Goal: Information Seeking & Learning: Learn about a topic

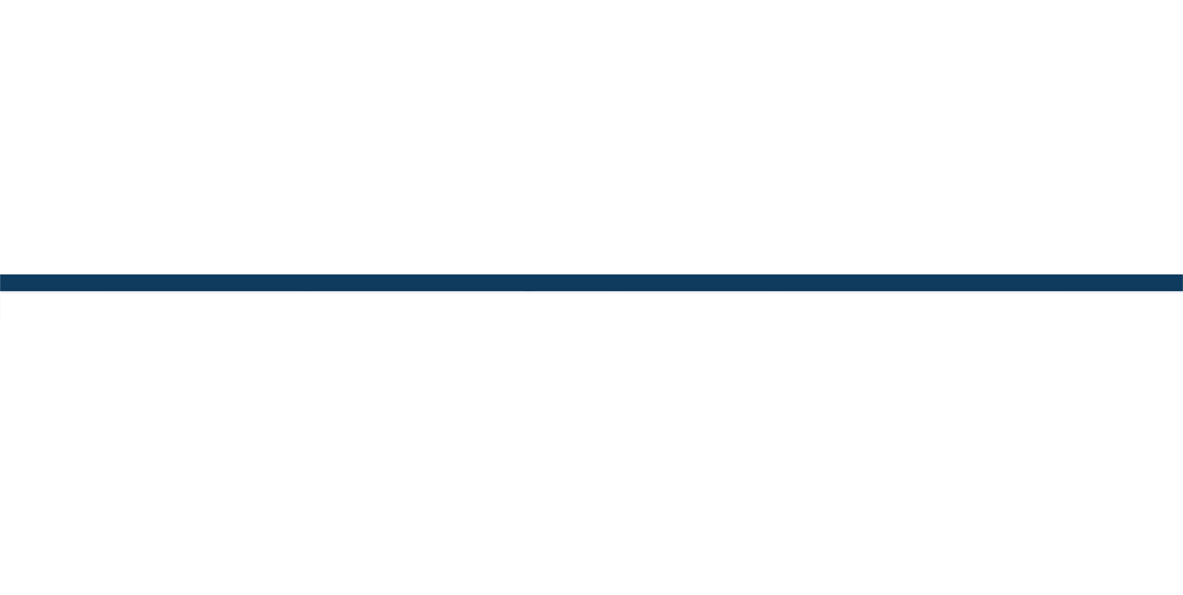
scroll to position [55, 0]
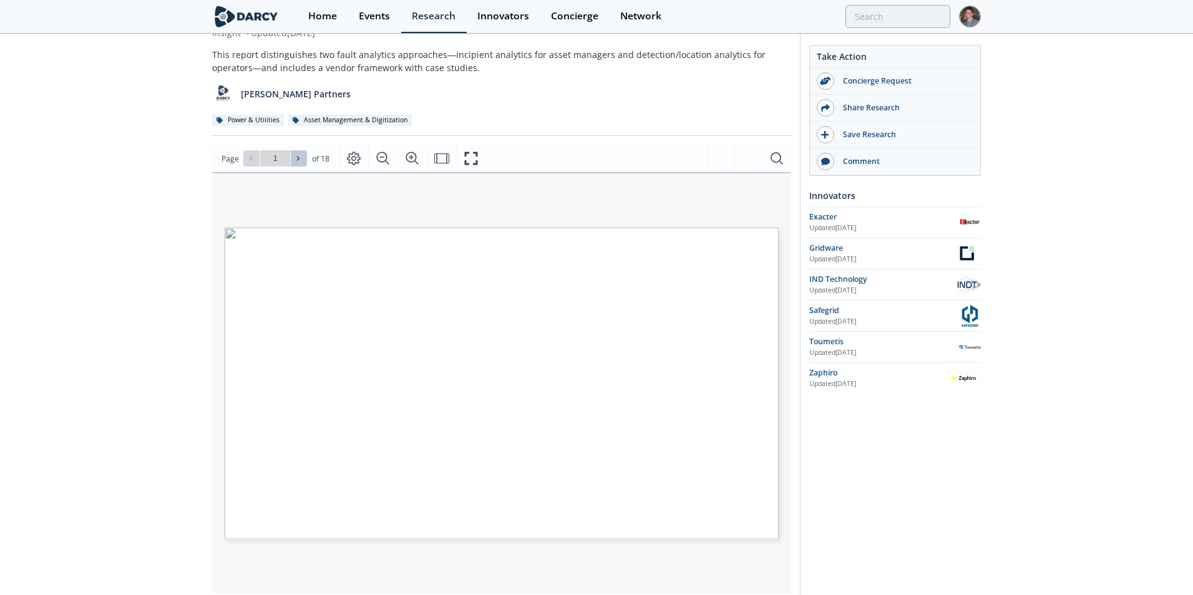
click at [291, 160] on button at bounding box center [299, 158] width 16 height 16
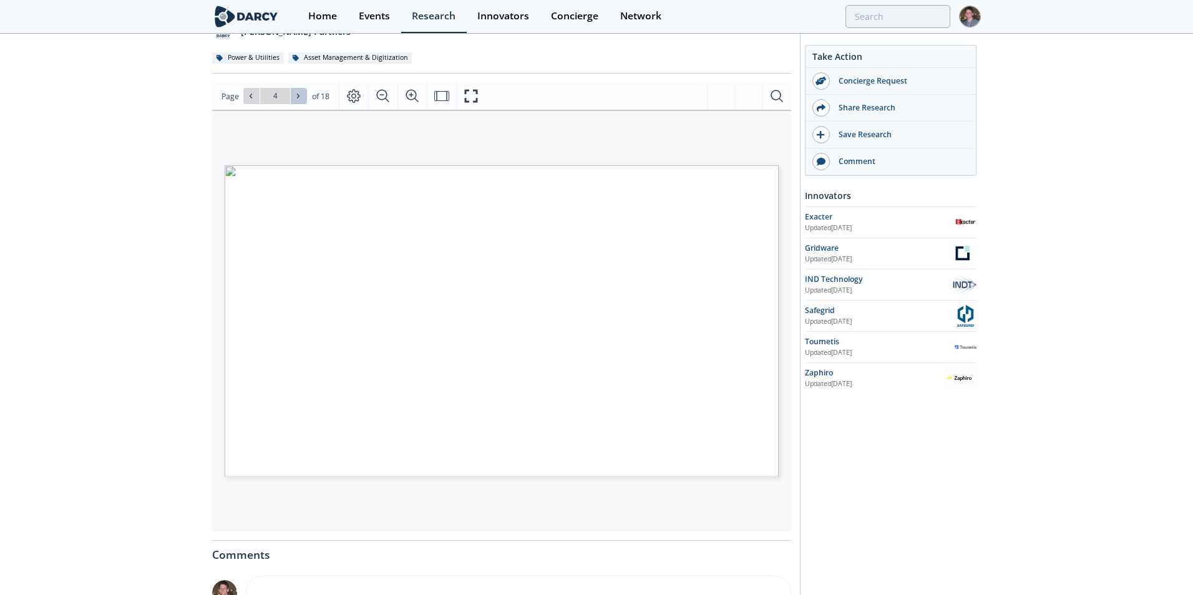
click at [297, 94] on icon at bounding box center [298, 96] width 2 height 4
click at [298, 96] on icon at bounding box center [298, 96] width 2 height 4
click at [173, 121] on div "[PERSON_NAME] Insights - Enhanced Distribution Grid Fault Analytics Insight • U…" at bounding box center [591, 364] width 1183 height 893
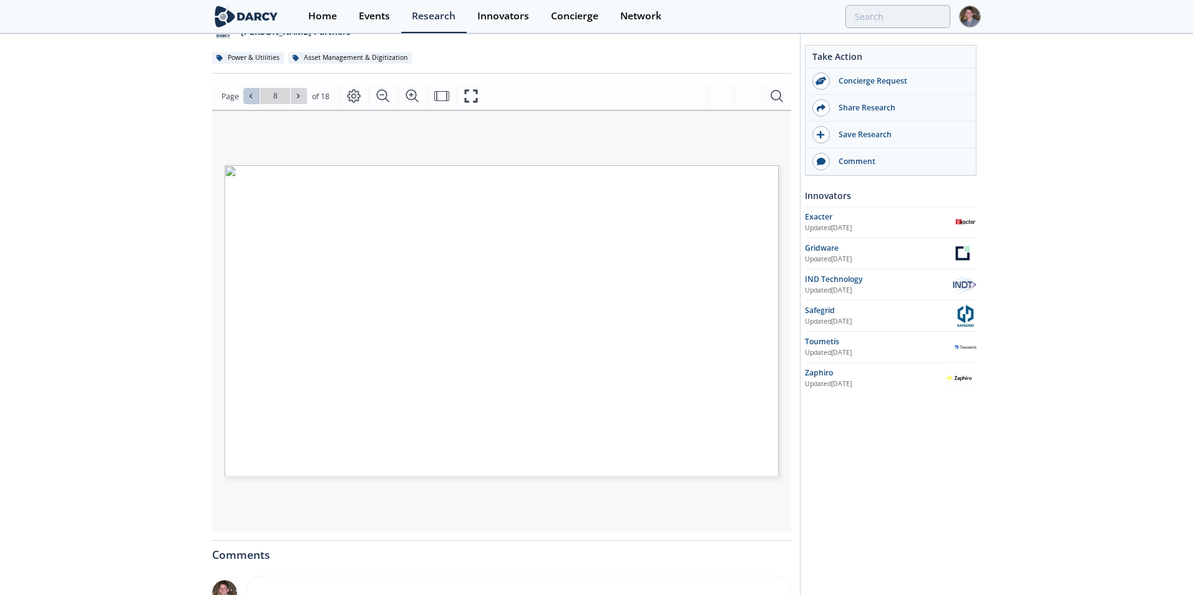
click at [251, 99] on icon at bounding box center [250, 95] width 7 height 7
type input "5"
click at [465, 94] on icon "Fullscreen" at bounding box center [470, 96] width 15 height 15
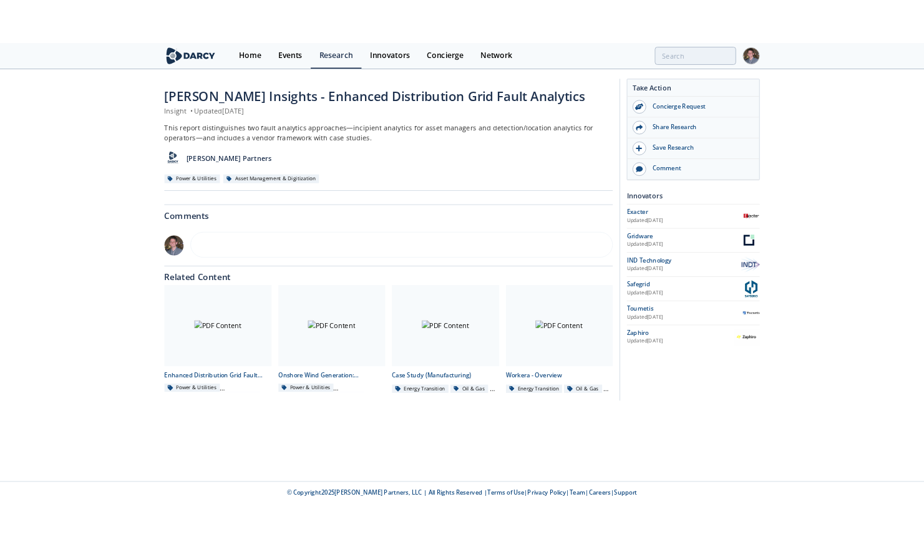
scroll to position [0, 0]
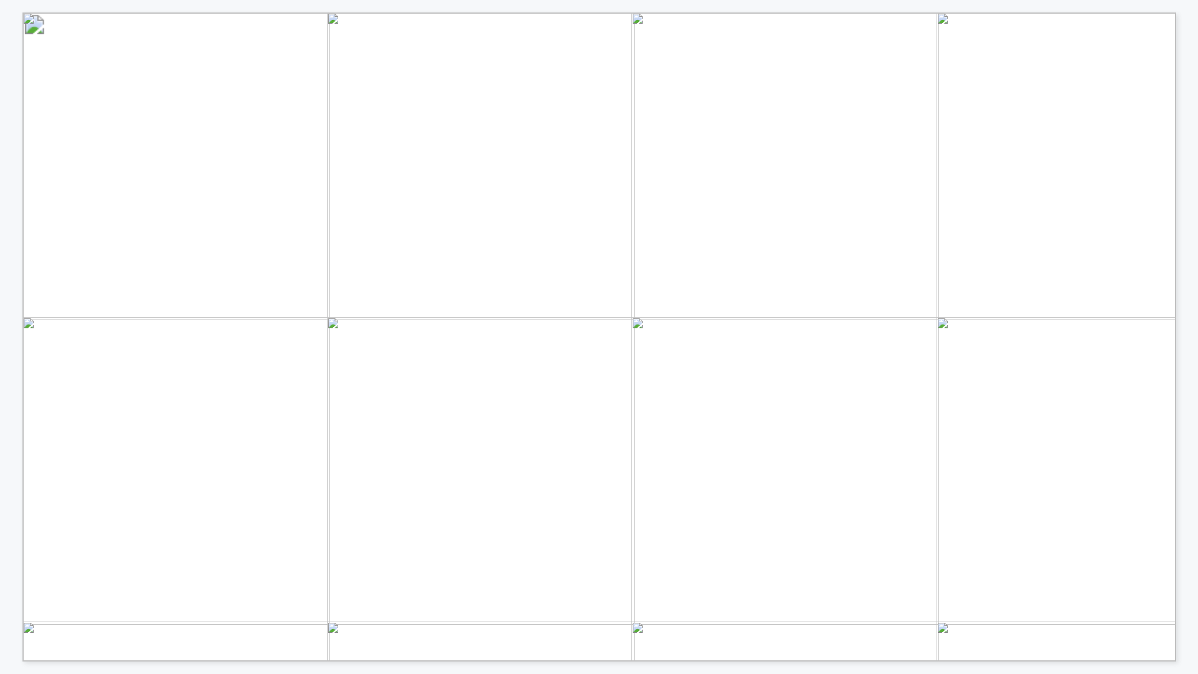
click at [730, 377] on span "when a conductor" at bounding box center [679, 374] width 107 height 11
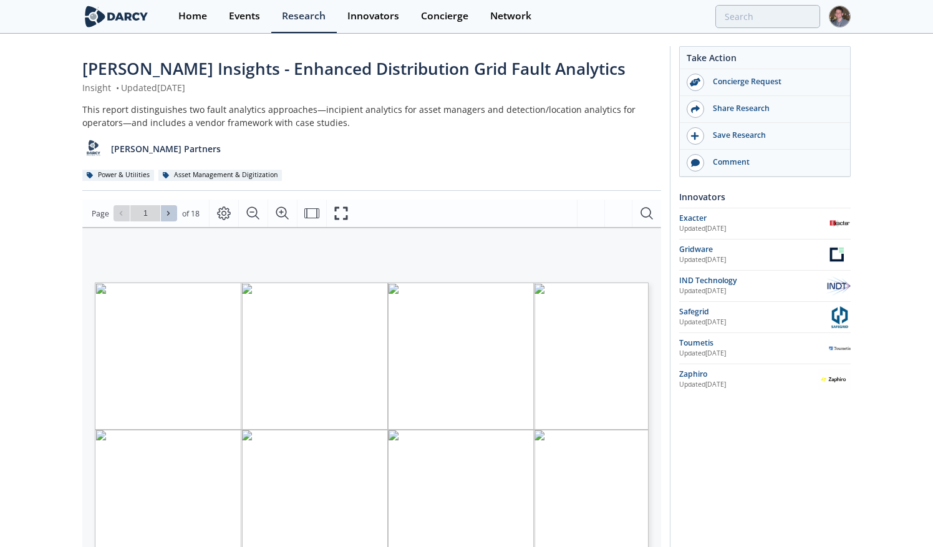
click at [167, 211] on icon at bounding box center [168, 213] width 2 height 4
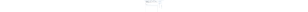
scroll to position [125, 0]
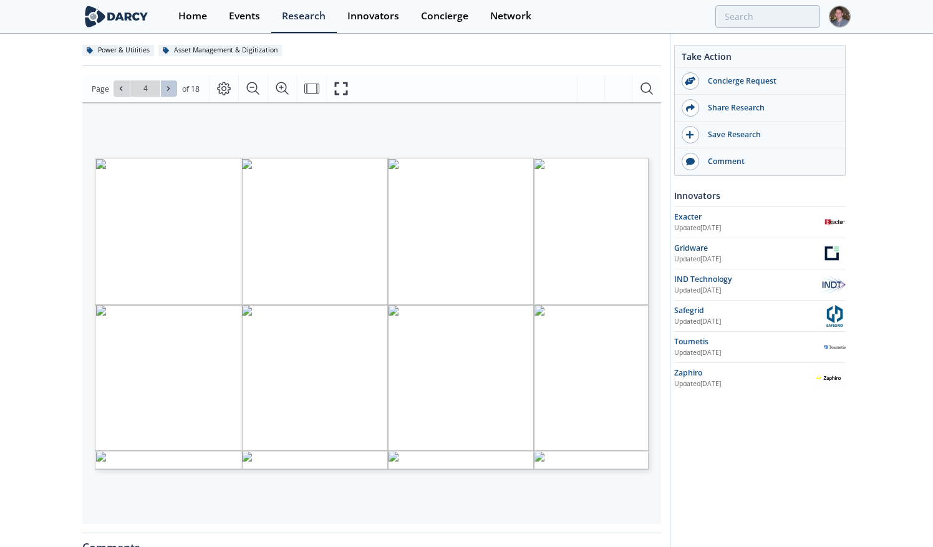
click at [169, 90] on icon at bounding box center [168, 88] width 7 height 7
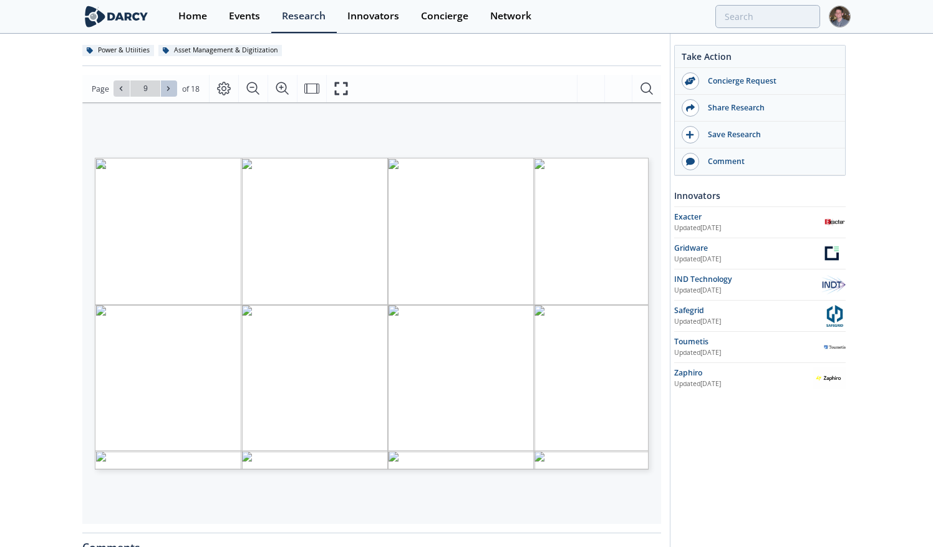
click at [169, 90] on icon at bounding box center [168, 88] width 7 height 7
type input "11"
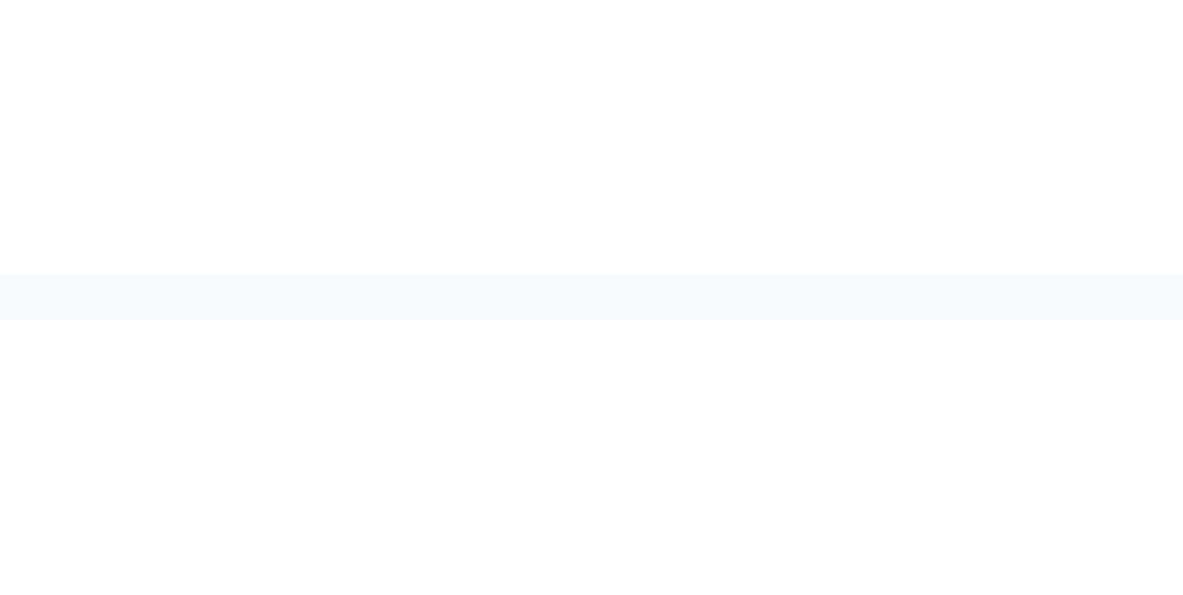
scroll to position [55, 0]
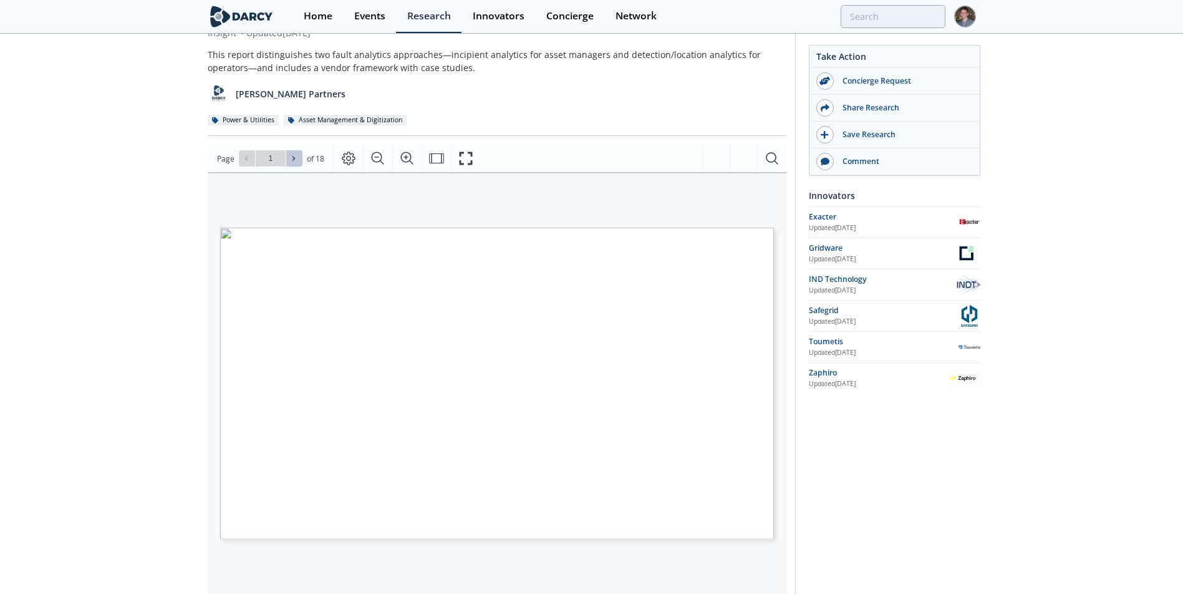
click at [299, 161] on button at bounding box center [294, 158] width 16 height 16
click at [299, 161] on icon at bounding box center [297, 158] width 7 height 7
drag, startPoint x: 117, startPoint y: 274, endPoint x: 139, endPoint y: 279, distance: 22.3
click at [117, 274] on div "[PERSON_NAME] Insights - Enhanced Distribution Grid Fault Analytics Insight • U…" at bounding box center [591, 426] width 1183 height 893
click at [132, 208] on div "[PERSON_NAME] Insights - Enhanced Distribution Grid Fault Analytics Insight • U…" at bounding box center [591, 426] width 1183 height 893
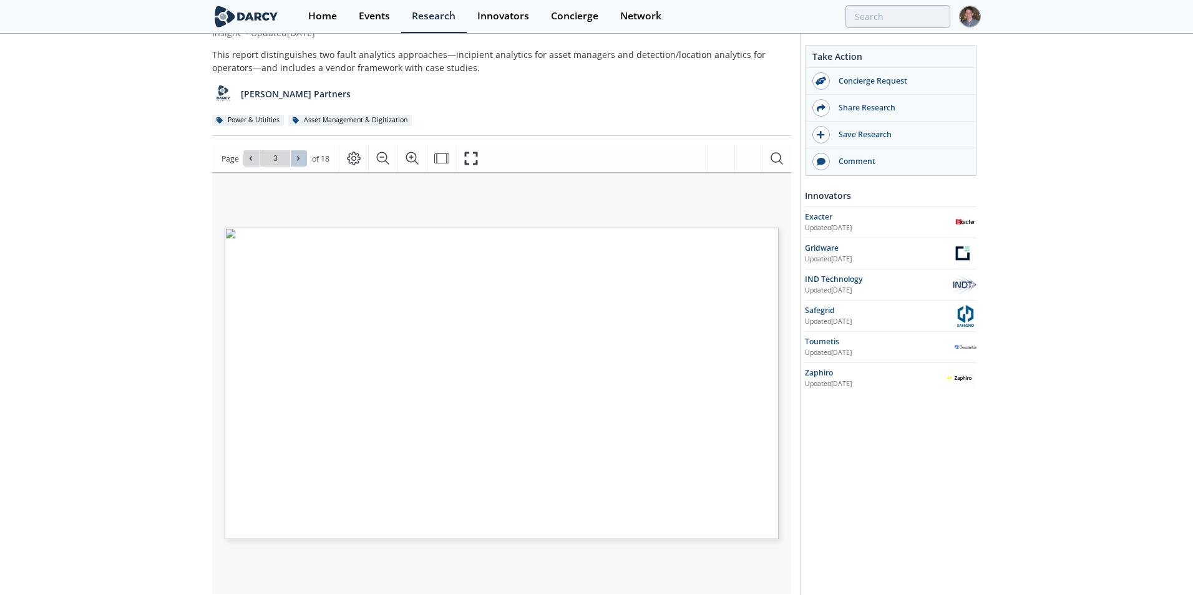
click at [303, 164] on button at bounding box center [299, 158] width 16 height 16
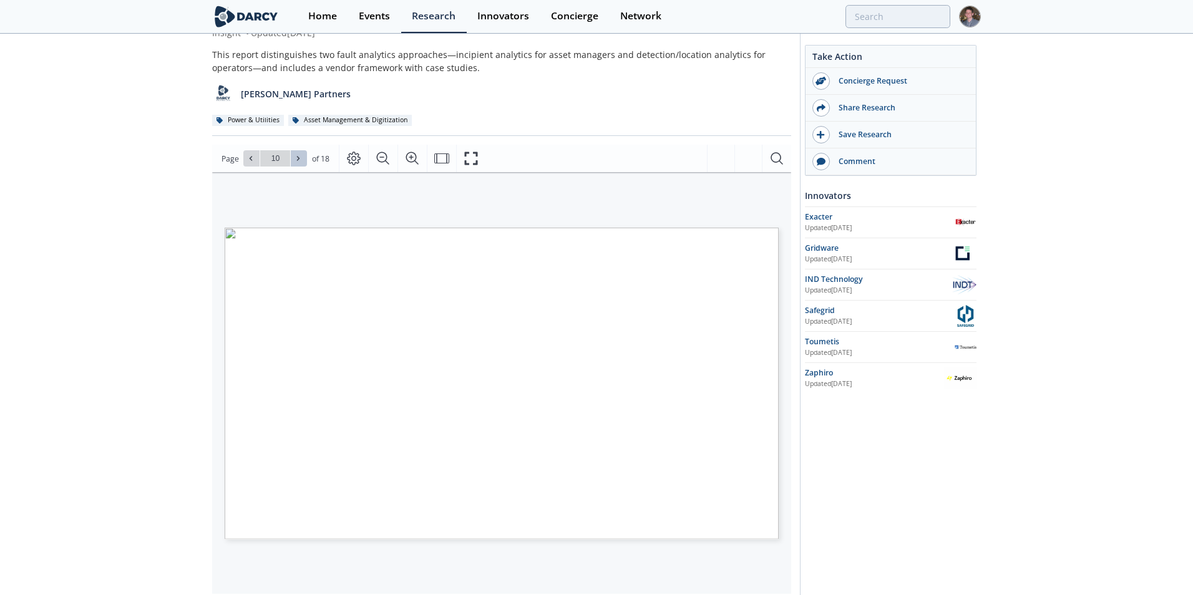
click at [303, 164] on button at bounding box center [299, 158] width 16 height 16
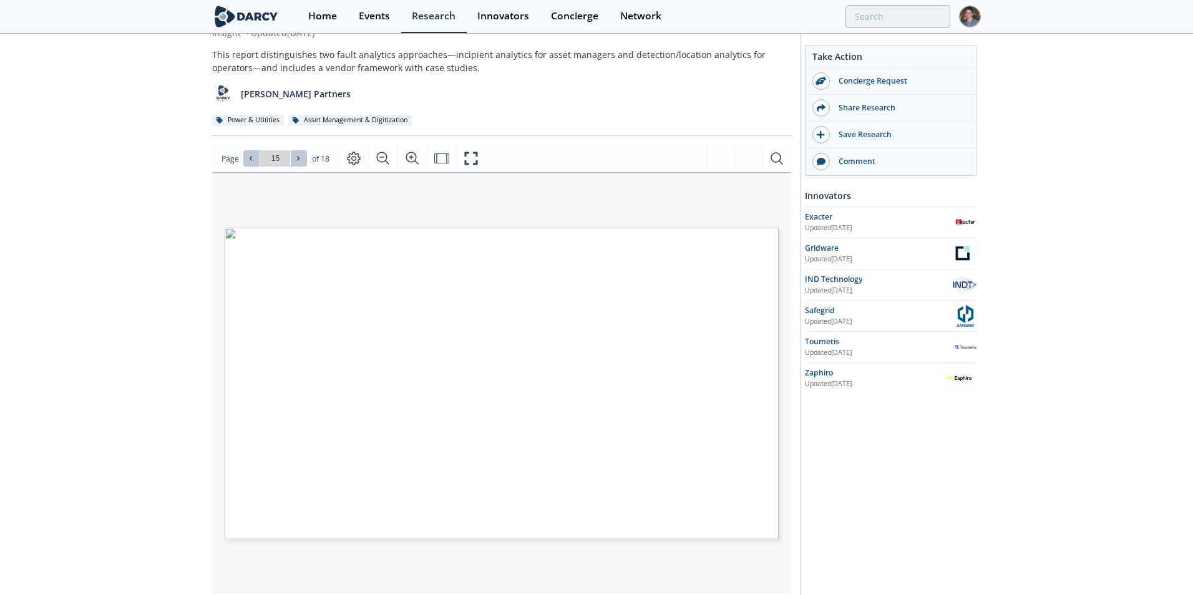
click at [254, 162] on span at bounding box center [251, 158] width 9 height 9
click at [183, 183] on div "[PERSON_NAME] Insights - Enhanced Distribution Grid Fault Analytics Insight • U…" at bounding box center [591, 426] width 1183 height 893
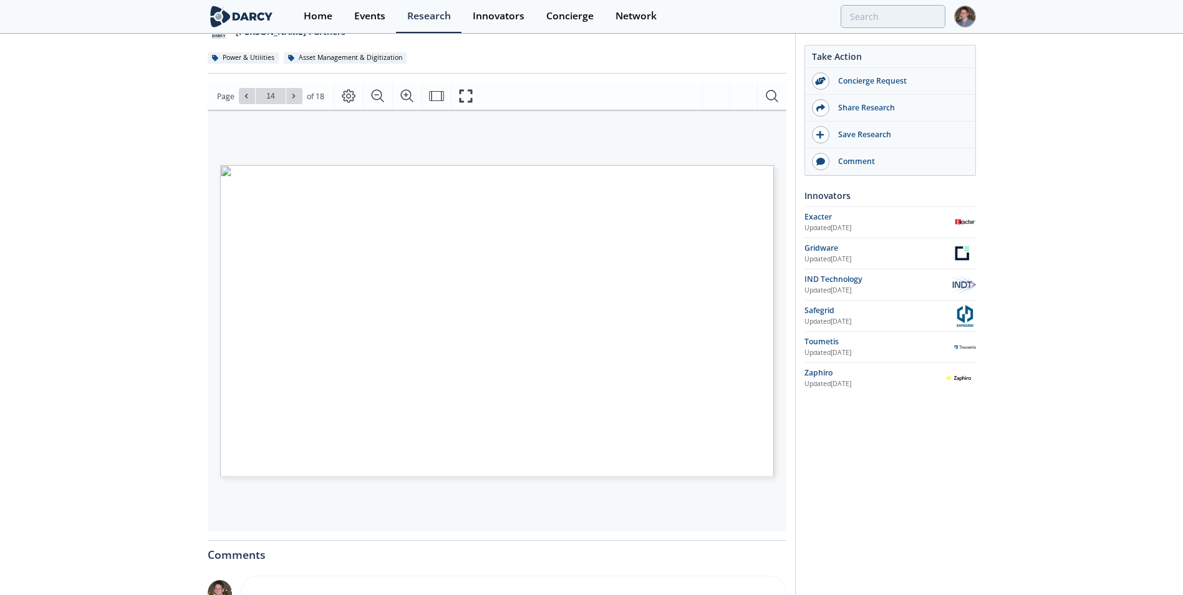
scroll to position [180, 0]
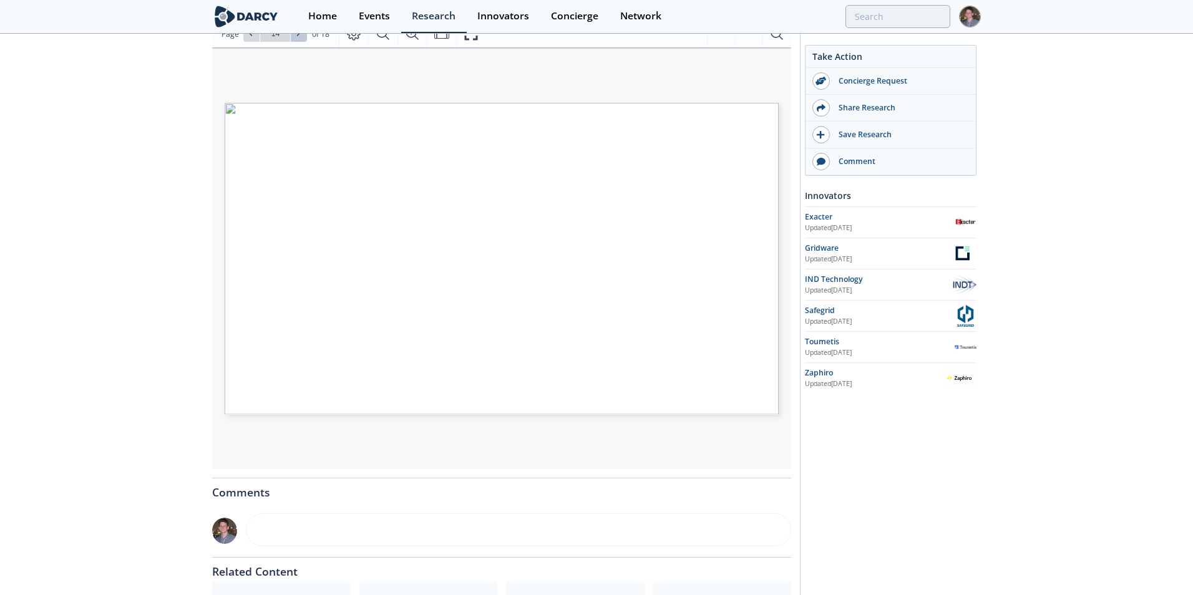
click at [295, 41] on button at bounding box center [299, 34] width 16 height 16
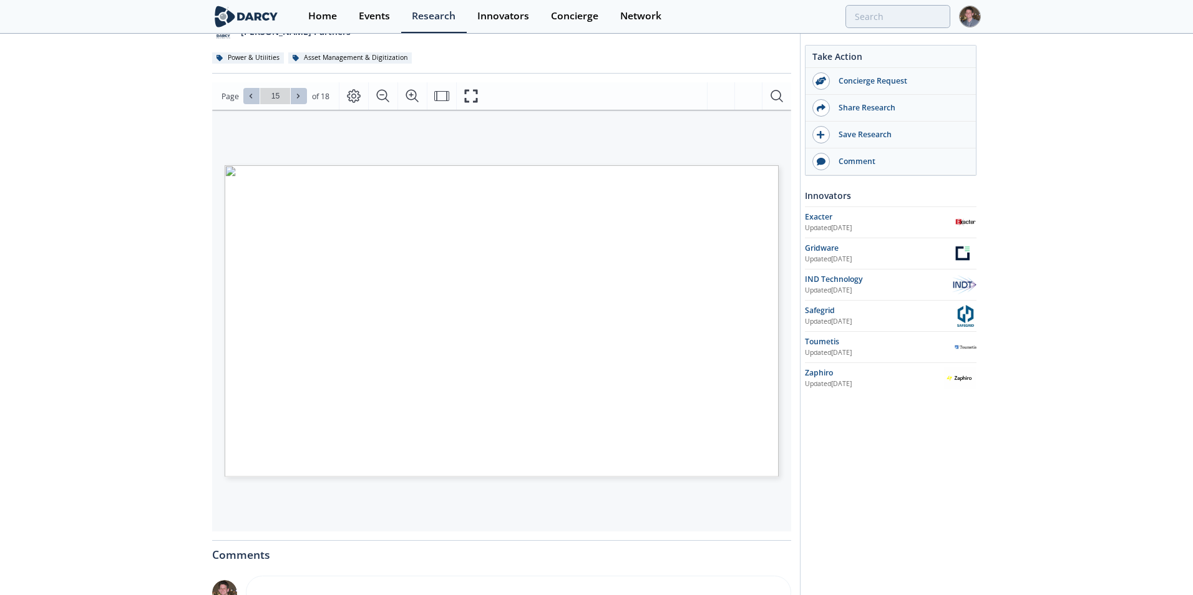
click at [248, 95] on icon at bounding box center [250, 95] width 7 height 7
type input "12"
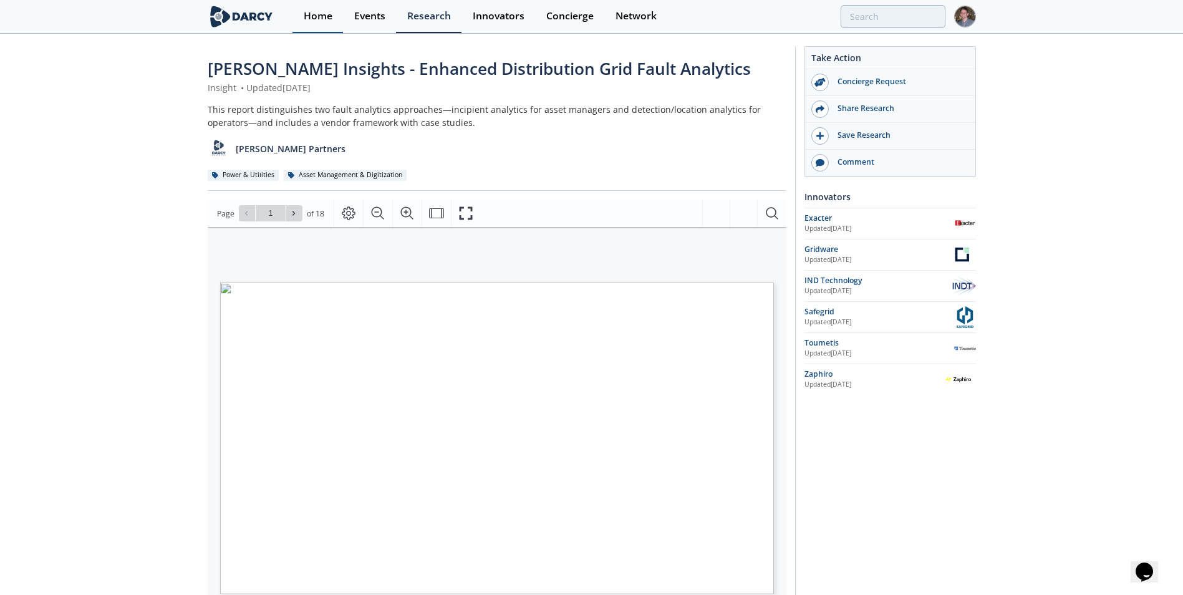
click at [328, 11] on div "Home" at bounding box center [318, 16] width 29 height 10
